Goal: Information Seeking & Learning: Learn about a topic

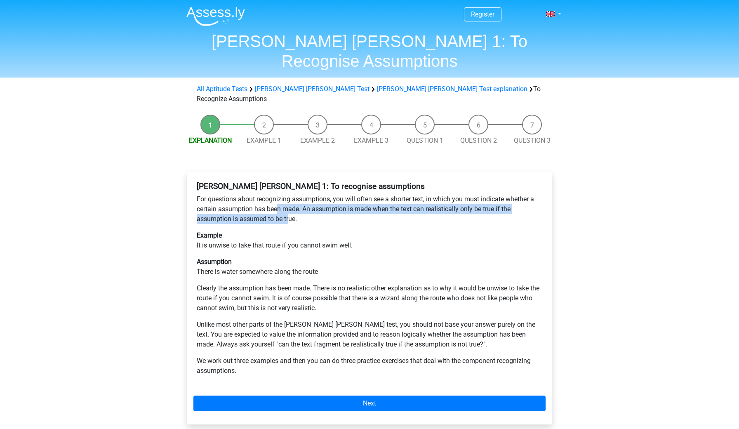
drag, startPoint x: 278, startPoint y: 178, endPoint x: 290, endPoint y: 191, distance: 18.1
click at [290, 194] on p "For questions about recognizing assumptions, you will often see a shorter text,…" at bounding box center [370, 209] width 346 height 30
drag, startPoint x: 303, startPoint y: 191, endPoint x: 290, endPoint y: 182, distance: 16.2
click at [290, 194] on p "For questions about recognizing assumptions, you will often see a shorter text,…" at bounding box center [370, 209] width 346 height 30
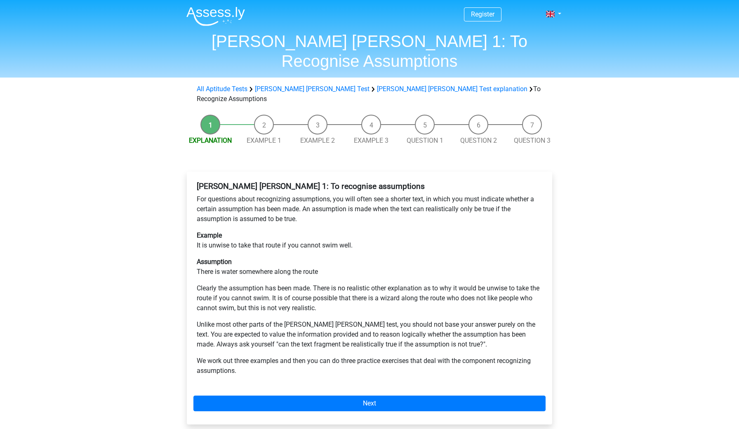
click at [260, 221] on div "Watson Glaser 1: To recognise assumptions For questions about recognizing assum…" at bounding box center [369, 281] width 352 height 207
drag, startPoint x: 253, startPoint y: 219, endPoint x: 318, endPoint y: 216, distance: 65.6
click at [318, 231] on p "Example It is unwise to take that route if you cannot swim well." at bounding box center [370, 241] width 346 height 20
drag, startPoint x: 275, startPoint y: 242, endPoint x: 304, endPoint y: 242, distance: 28.5
click at [304, 257] on p "Assumption There is water somewhere along the route" at bounding box center [370, 267] width 346 height 20
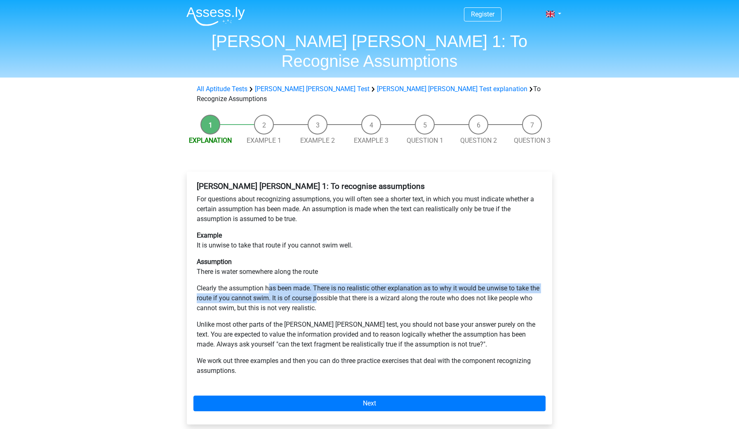
drag, startPoint x: 269, startPoint y: 261, endPoint x: 318, endPoint y: 269, distance: 49.8
click at [318, 283] on p "Clearly the assumption has been made. There is no realistic other explanation a…" at bounding box center [370, 298] width 346 height 30
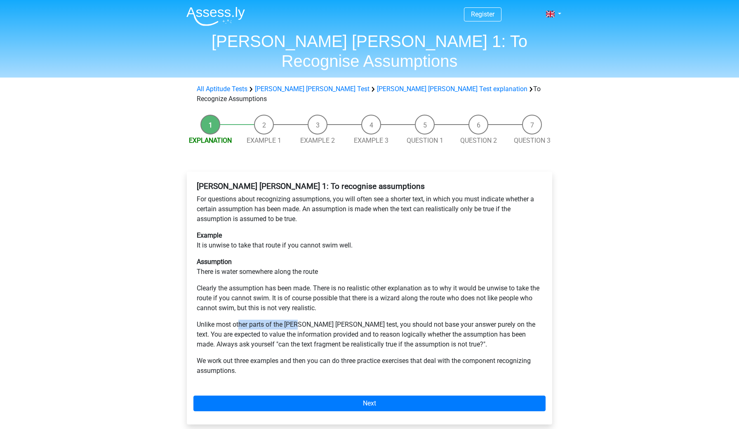
drag, startPoint x: 240, startPoint y: 298, endPoint x: 298, endPoint y: 298, distance: 58.6
click at [298, 320] on p "Unlike most other parts of the Watson Glaser test, you should not base your ans…" at bounding box center [370, 335] width 346 height 30
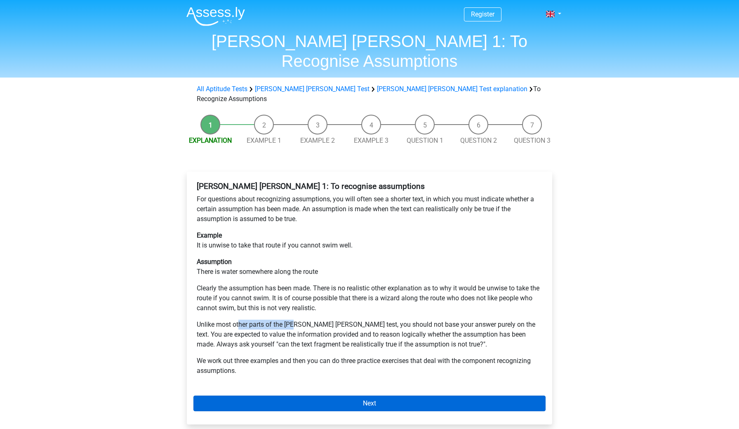
click at [305, 395] on link "Next" at bounding box center [369, 403] width 352 height 16
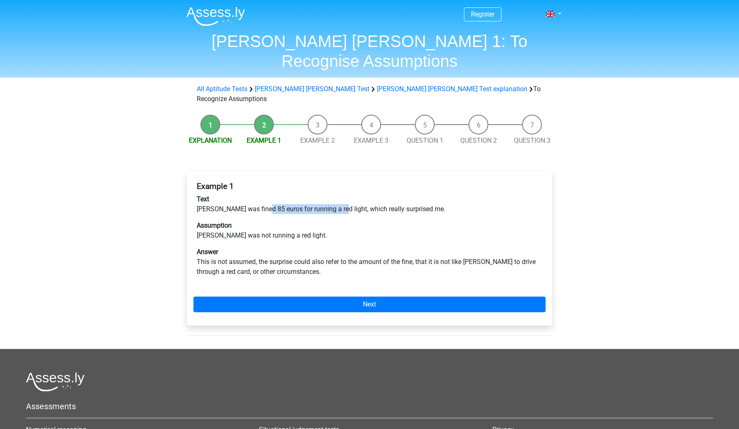
drag, startPoint x: 262, startPoint y: 178, endPoint x: 335, endPoint y: 178, distance: 73.4
click at [335, 194] on p "Text [PERSON_NAME] was fined 85 euros for running a red light, which really sur…" at bounding box center [370, 204] width 346 height 20
drag, startPoint x: 243, startPoint y: 207, endPoint x: 262, endPoint y: 208, distance: 19.0
click at [262, 221] on p "Assumption [PERSON_NAME] was not running a red light." at bounding box center [370, 231] width 346 height 20
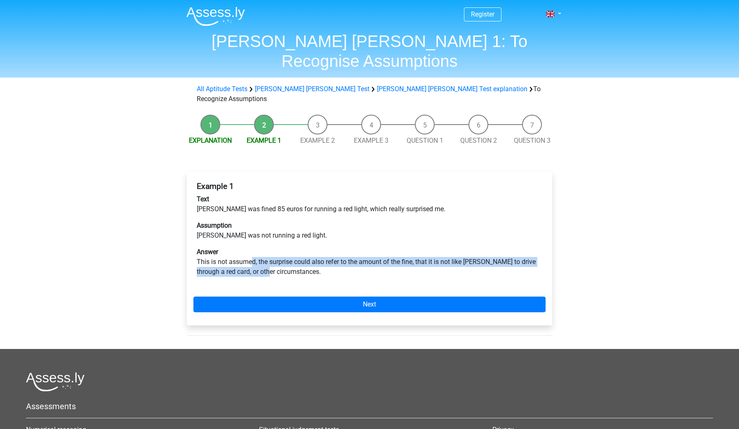
drag, startPoint x: 253, startPoint y: 233, endPoint x: 262, endPoint y: 239, distance: 11.3
click at [263, 247] on p "Answer This is not assumed, the surprise could also refer to the amount of the …" at bounding box center [370, 262] width 346 height 30
click at [262, 247] on p "Answer This is not assumed, the surprise could also refer to the amount of the …" at bounding box center [370, 262] width 346 height 30
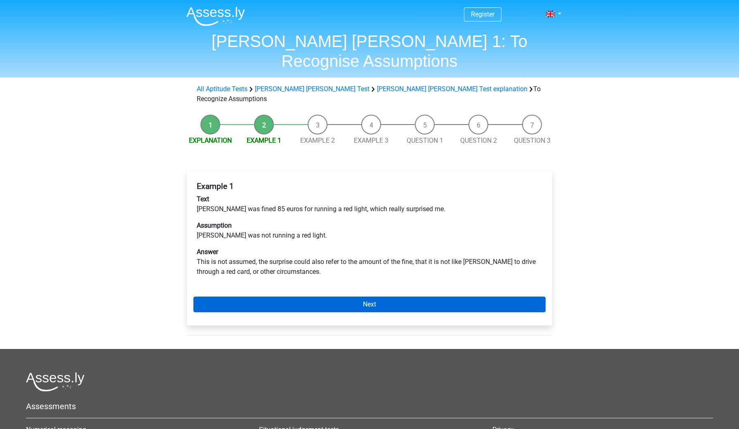
click at [267, 296] on link "Next" at bounding box center [369, 304] width 352 height 16
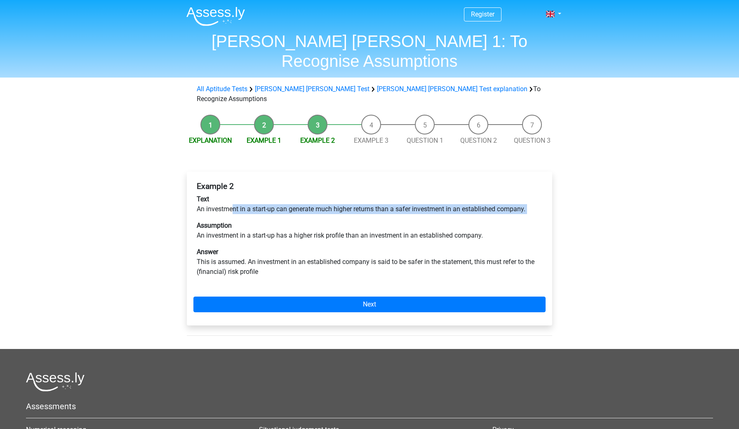
drag, startPoint x: 231, startPoint y: 180, endPoint x: 320, endPoint y: 186, distance: 89.3
click at [320, 186] on div "Example 2 Text An investment in a start-up can generate much higher returns tha…" at bounding box center [369, 232] width 352 height 108
click at [290, 221] on p "Assumption An investment in a start-up has a higher risk profile than an invest…" at bounding box center [370, 231] width 346 height 20
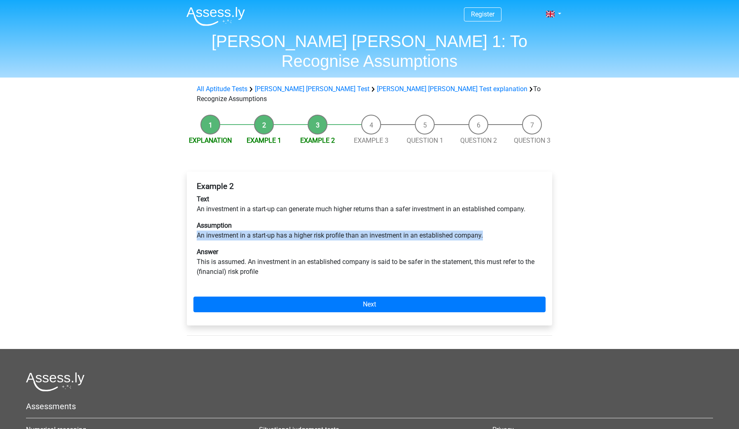
click at [290, 221] on p "Assumption An investment in a start-up has a higher risk profile than an invest…" at bounding box center [370, 231] width 346 height 20
click at [281, 247] on p "Answer This is assumed. An investment in an established company is said to be s…" at bounding box center [370, 262] width 346 height 30
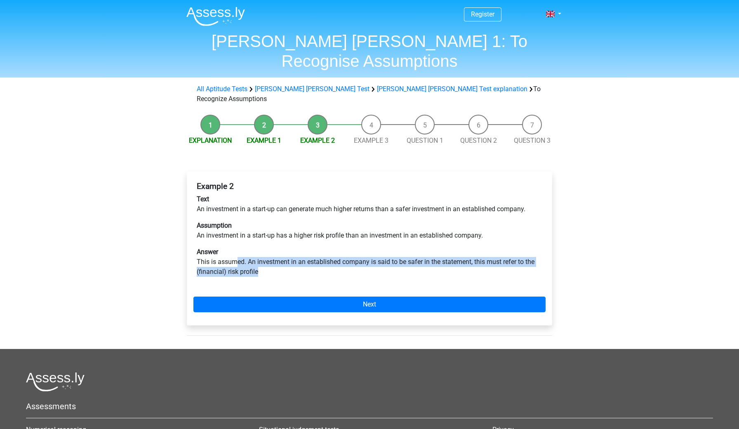
drag, startPoint x: 238, startPoint y: 228, endPoint x: 317, endPoint y: 236, distance: 79.6
click at [317, 247] on p "Answer This is assumed. An investment in an established company is said to be s…" at bounding box center [370, 262] width 346 height 30
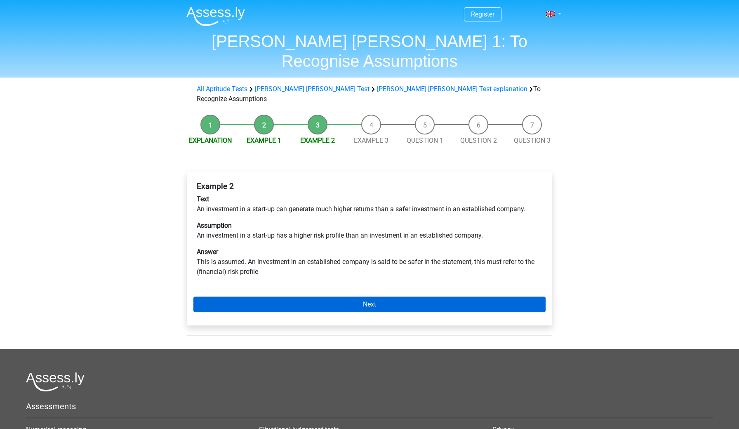
click at [248, 296] on link "Next" at bounding box center [369, 304] width 352 height 16
